Goal: Check status: Check status

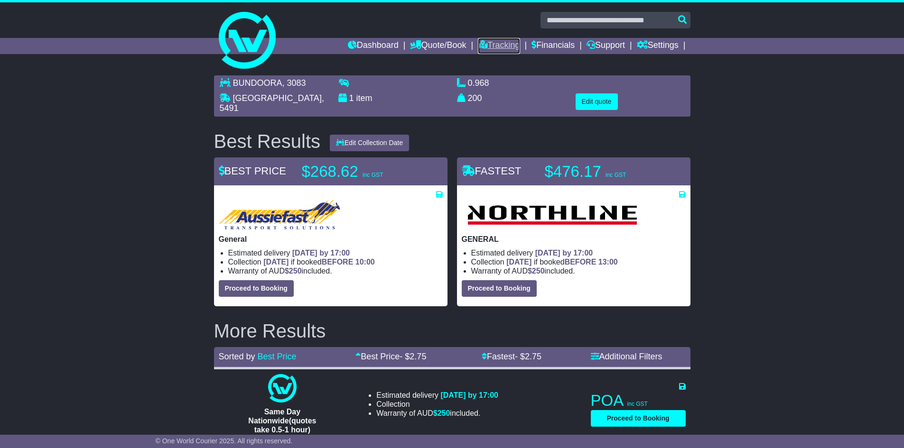
click at [502, 40] on link "Tracking" at bounding box center [499, 46] width 42 height 16
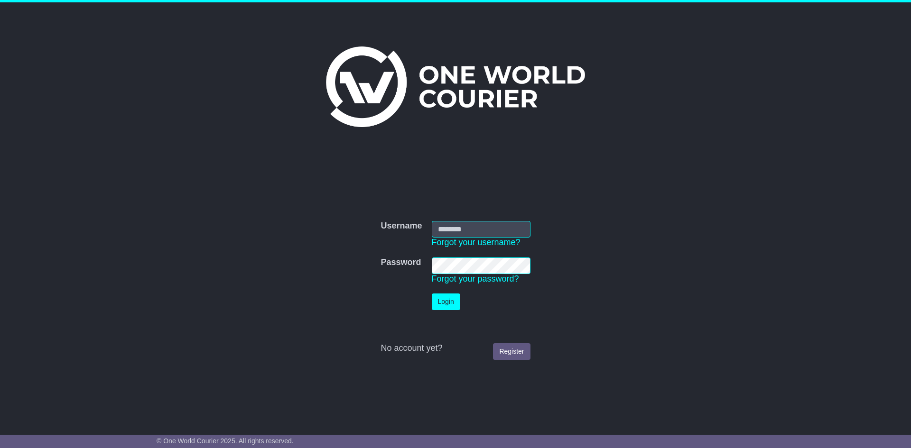
type input "**********"
click at [446, 298] on button "Login" at bounding box center [446, 302] width 28 height 17
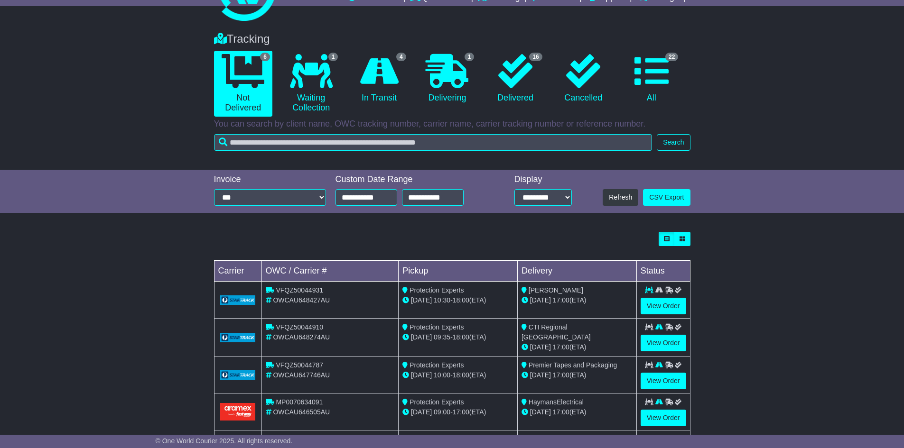
scroll to position [137, 0]
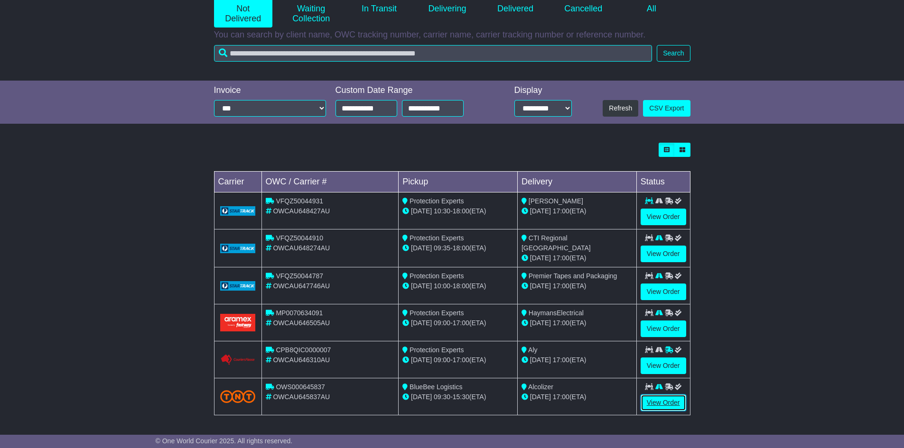
click at [667, 398] on link "View Order" at bounding box center [663, 403] width 46 height 17
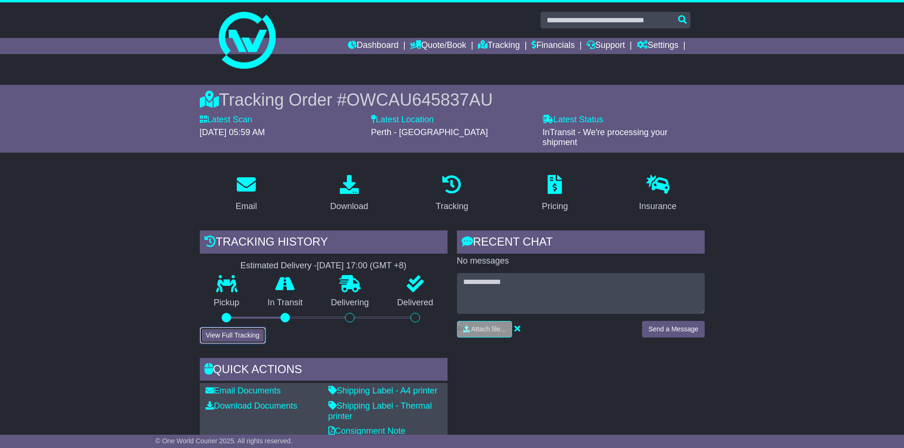
click at [246, 331] on button "View Full Tracking" at bounding box center [233, 335] width 66 height 17
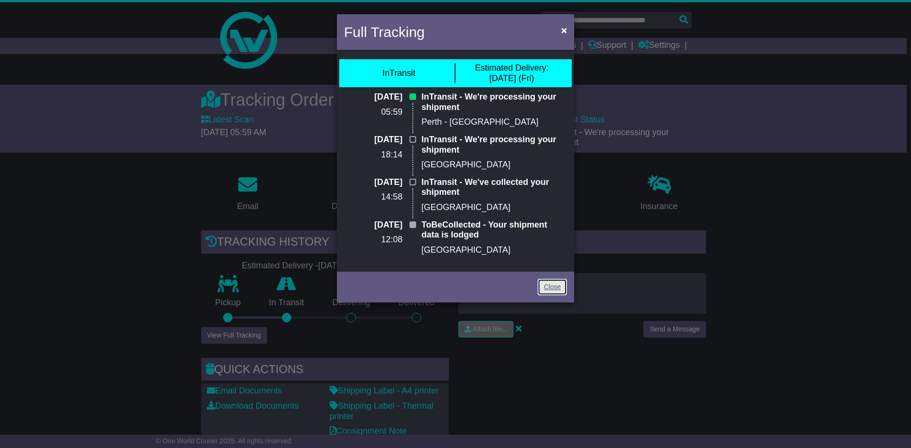
click at [562, 285] on link "Close" at bounding box center [551, 287] width 29 height 17
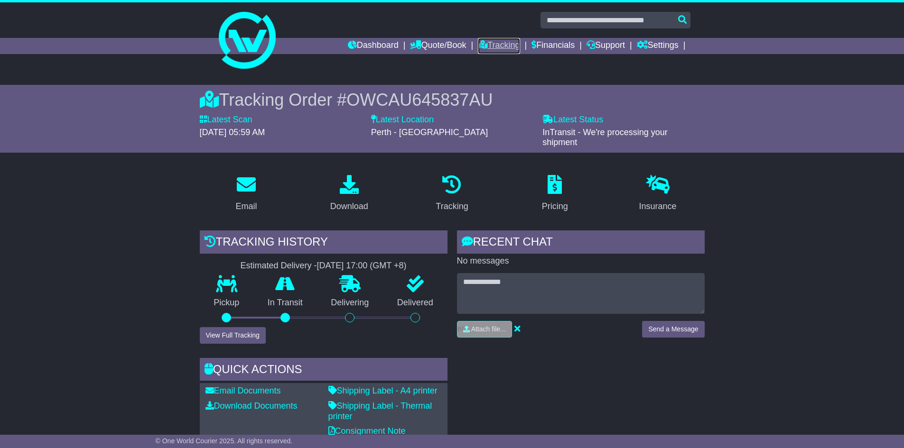
click at [491, 42] on link "Tracking" at bounding box center [499, 46] width 42 height 16
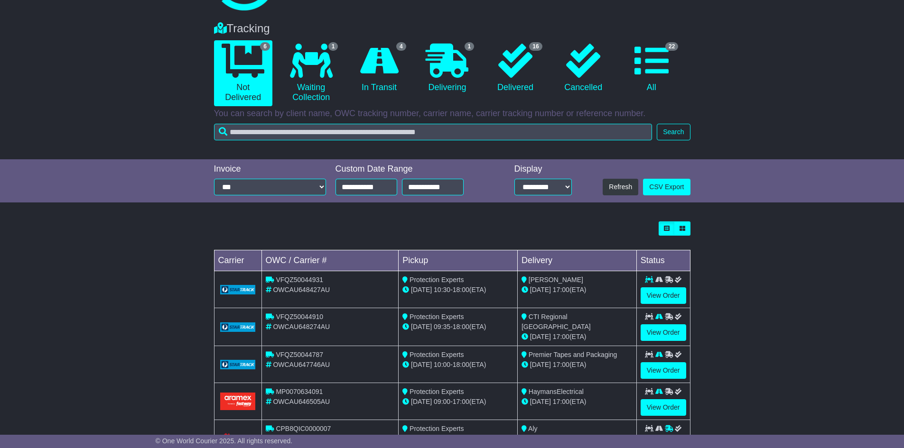
scroll to position [95, 0]
